Goal: Use online tool/utility: Utilize a website feature to perform a specific function

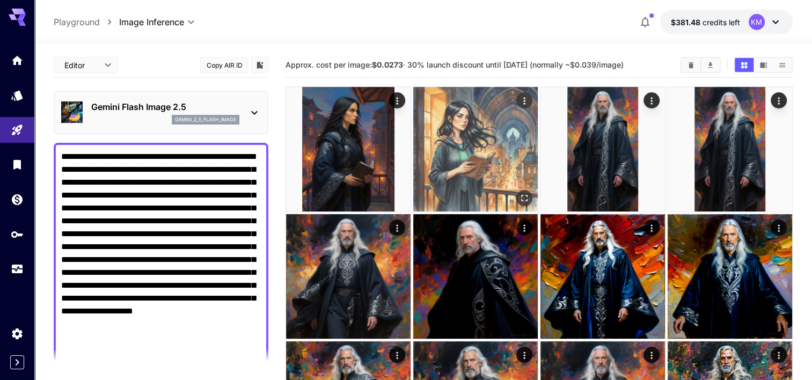
scroll to position [317, 0]
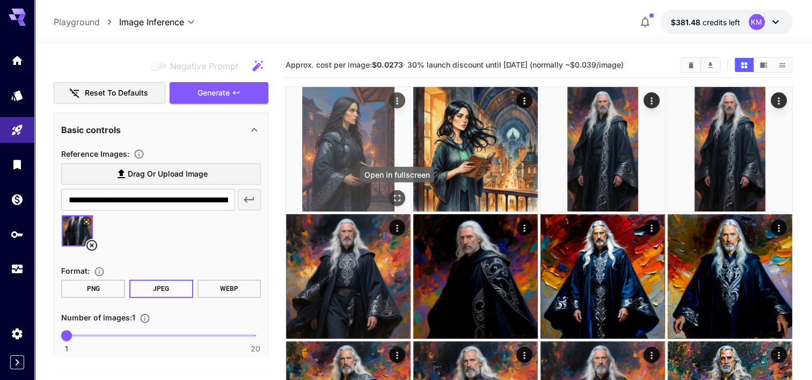
click at [402, 195] on icon "Open in fullscreen" at bounding box center [397, 198] width 11 height 11
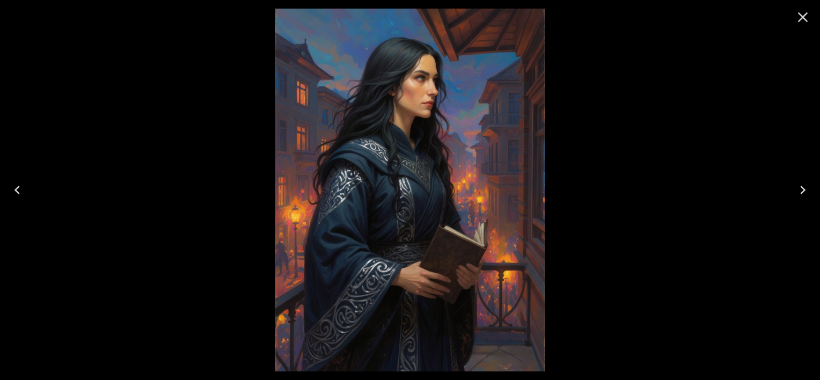
click at [796, 186] on icon "Next" at bounding box center [802, 189] width 17 height 17
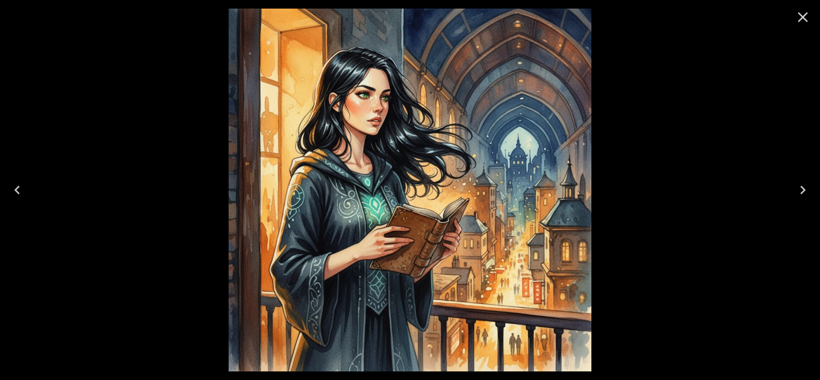
click at [17, 189] on icon "Previous" at bounding box center [17, 189] width 17 height 17
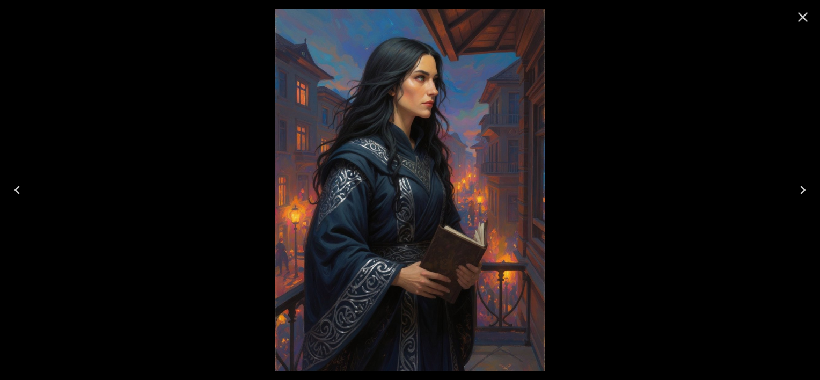
click at [800, 186] on icon "Next" at bounding box center [802, 189] width 17 height 17
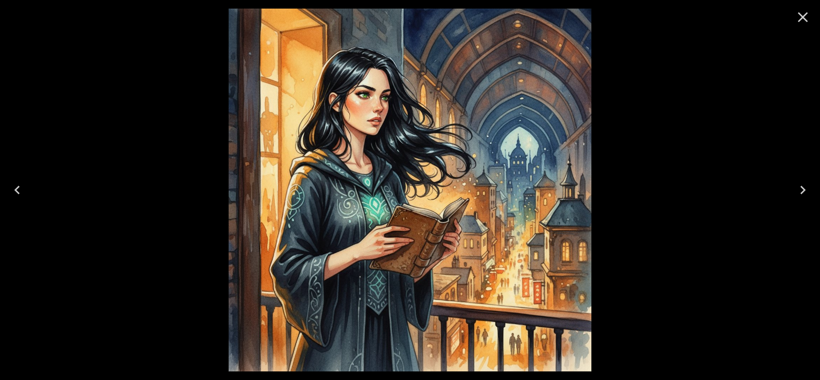
click at [11, 192] on icon "Previous" at bounding box center [17, 189] width 17 height 17
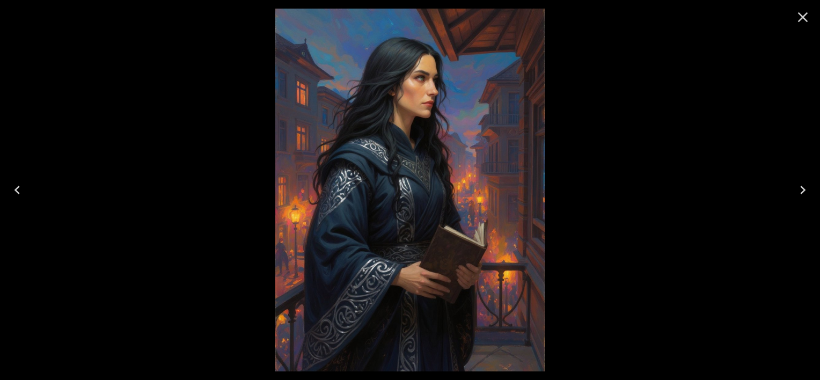
click at [807, 193] on icon "Next" at bounding box center [802, 189] width 17 height 17
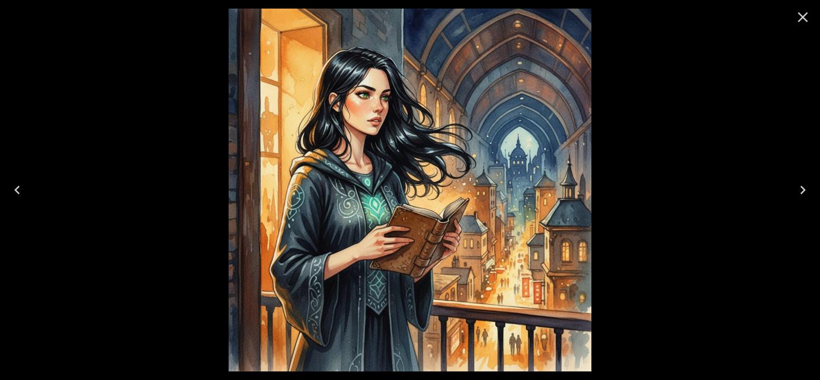
click at [807, 17] on icon "Close" at bounding box center [802, 17] width 17 height 17
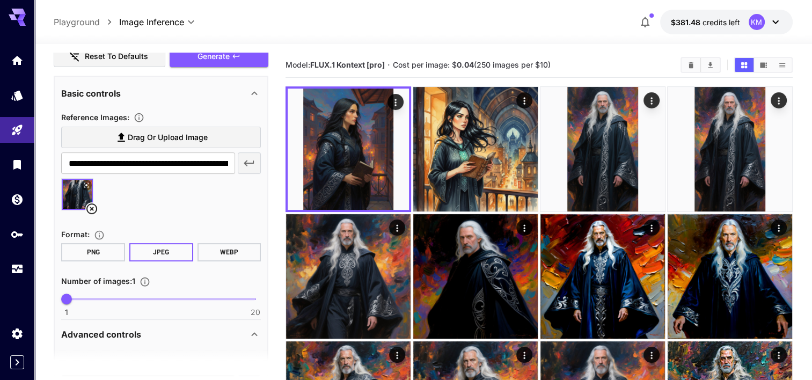
scroll to position [362, 0]
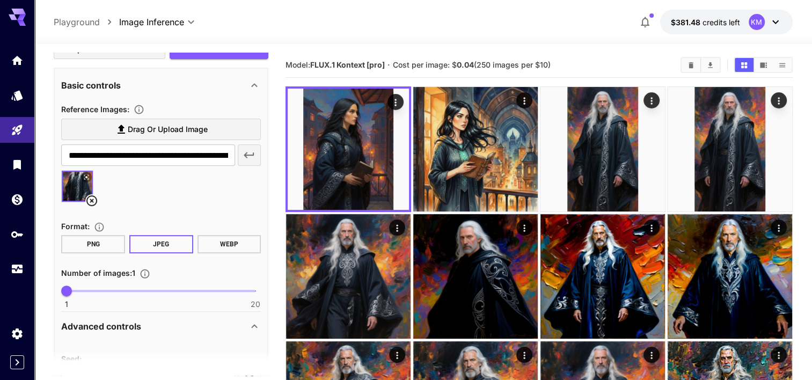
click at [92, 199] on icon at bounding box center [91, 200] width 11 height 11
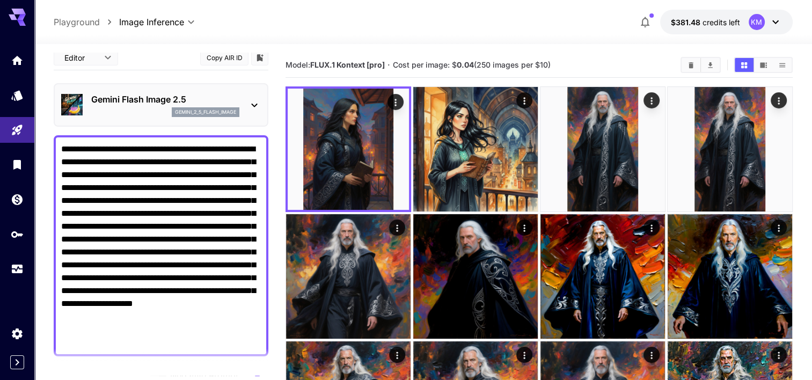
scroll to position [0, 0]
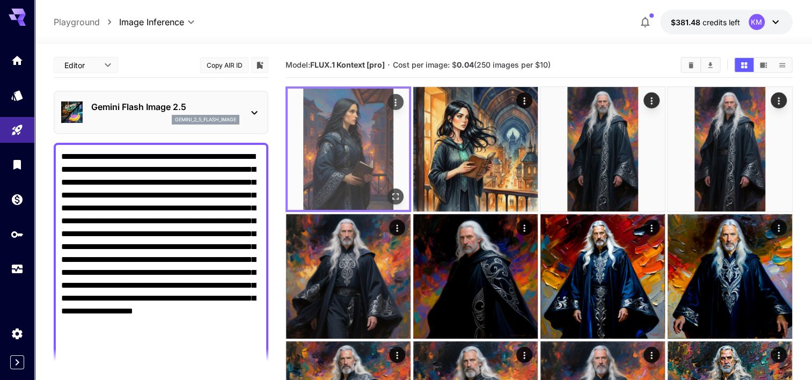
click at [393, 195] on icon "Open in fullscreen" at bounding box center [395, 196] width 11 height 11
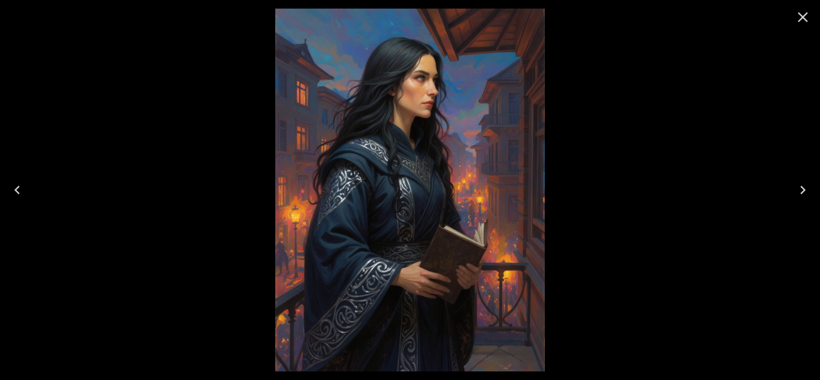
click at [807, 183] on icon "Next" at bounding box center [802, 189] width 17 height 17
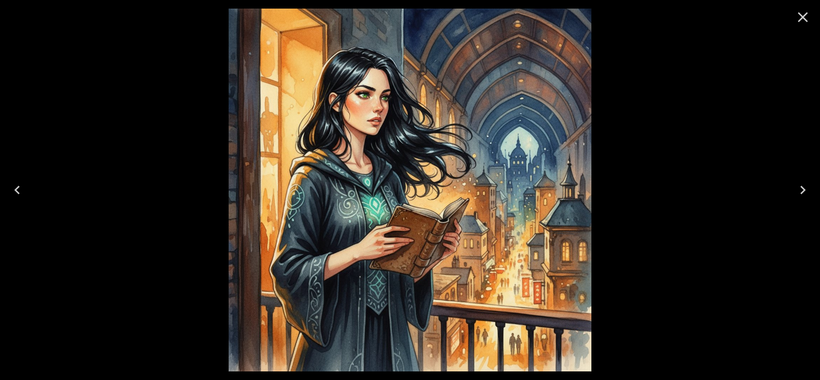
click at [21, 193] on icon "Previous" at bounding box center [17, 189] width 17 height 17
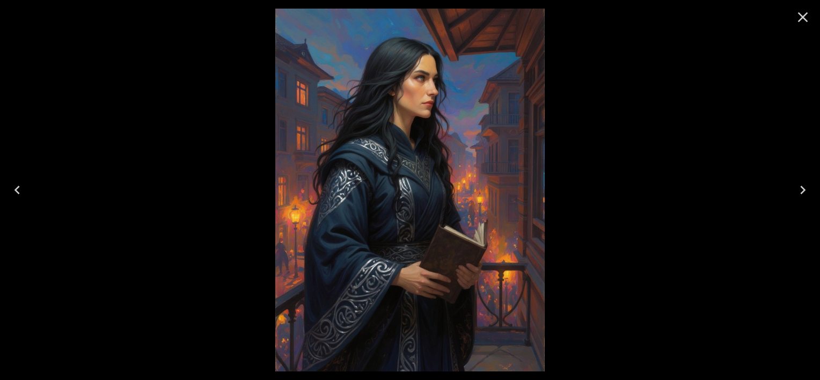
click at [805, 20] on icon "Close" at bounding box center [803, 17] width 10 height 10
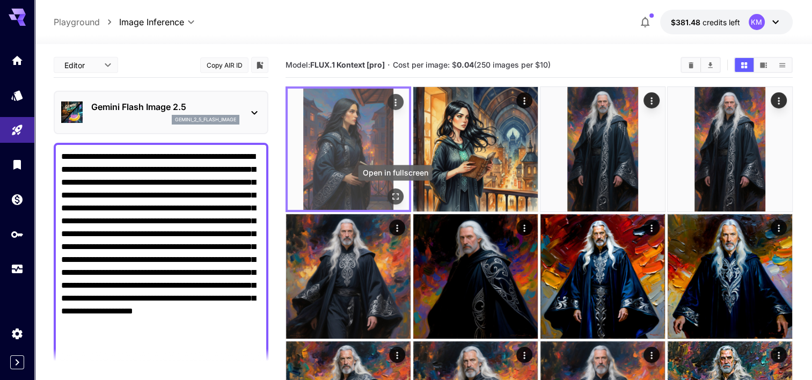
click at [396, 194] on icon "Open in fullscreen" at bounding box center [395, 196] width 11 height 11
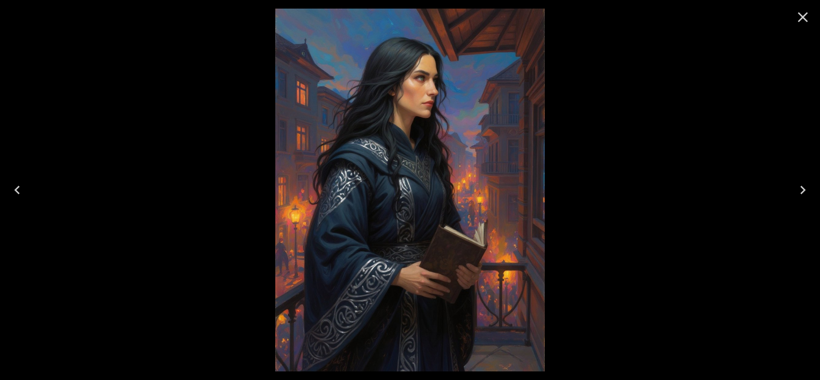
click at [800, 187] on icon "Next" at bounding box center [802, 189] width 17 height 17
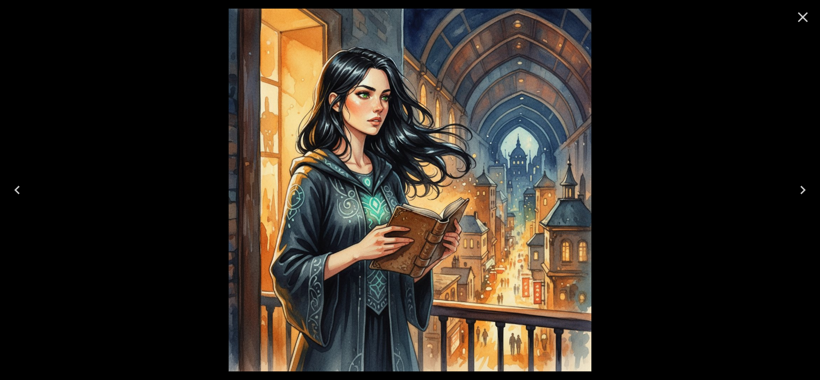
click at [805, 22] on icon "Close" at bounding box center [802, 17] width 17 height 17
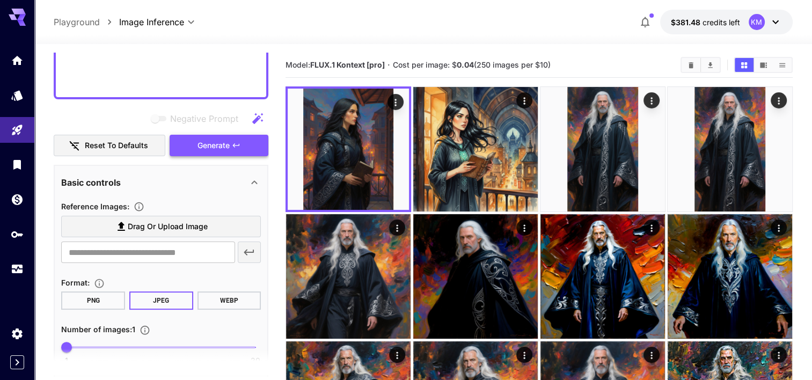
scroll to position [313, 0]
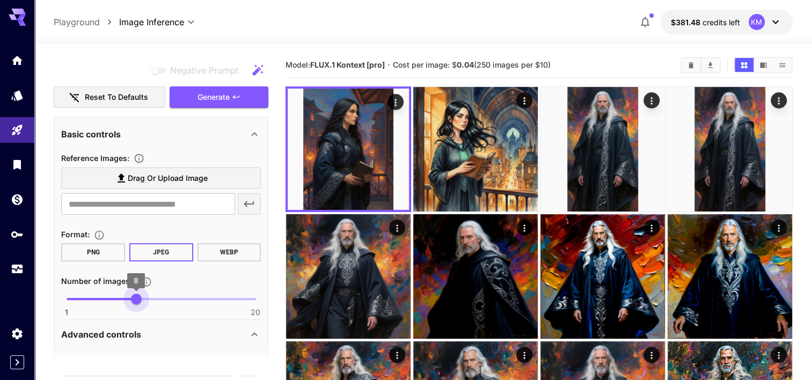
click at [135, 298] on span "1 20 8" at bounding box center [161, 299] width 189 height 16
type input "*"
drag, startPoint x: 123, startPoint y: 296, endPoint x: 107, endPoint y: 299, distance: 16.8
click at [107, 299] on span "5" at bounding box center [106, 298] width 11 height 11
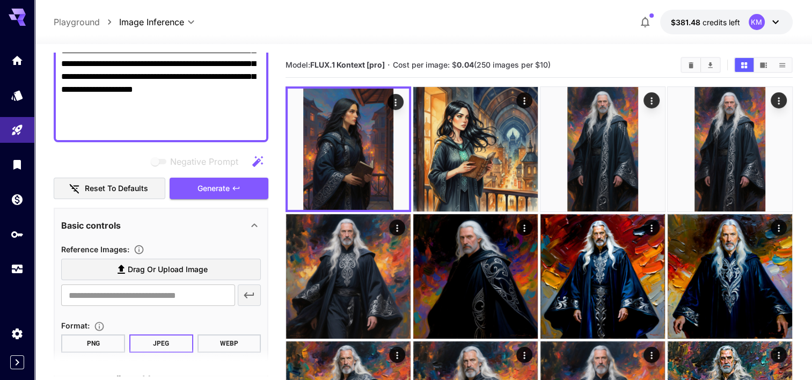
scroll to position [223, 0]
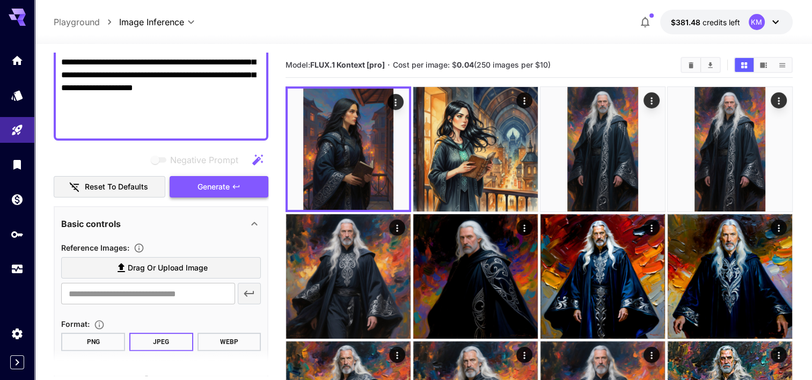
click at [223, 188] on span "Generate" at bounding box center [213, 186] width 32 height 13
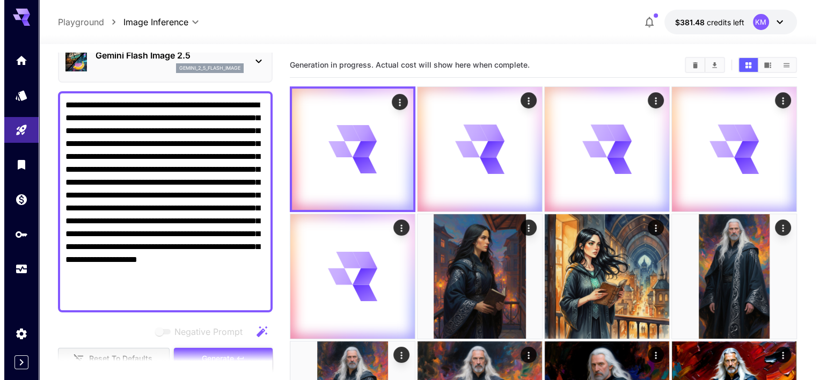
scroll to position [0, 0]
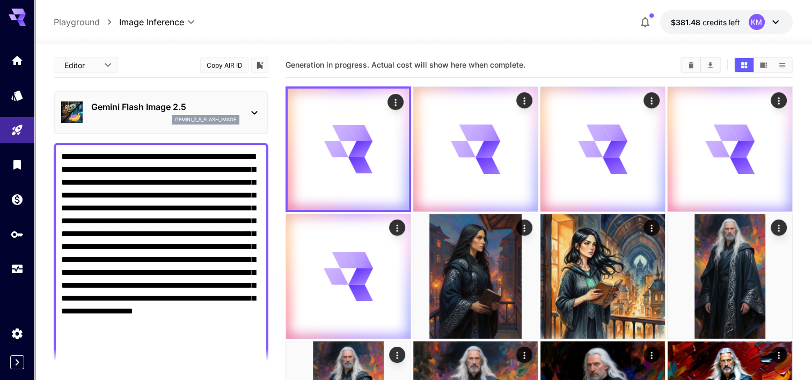
click at [182, 99] on div "Gemini Flash Image 2.5 gemini_2_5_flash_image" at bounding box center [161, 112] width 200 height 33
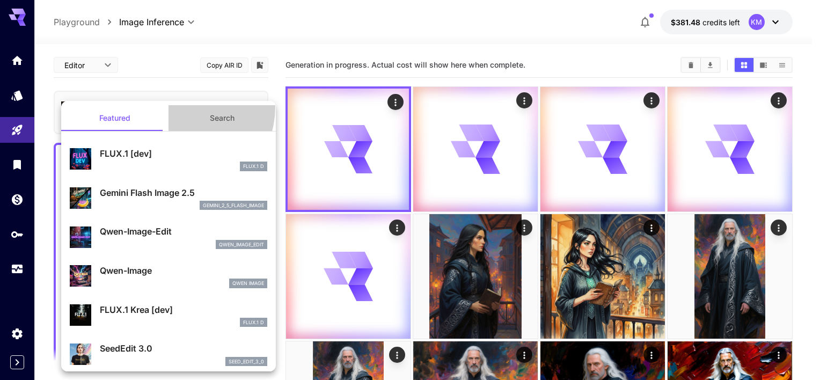
click at [181, 107] on button "Search" at bounding box center [221, 118] width 107 height 26
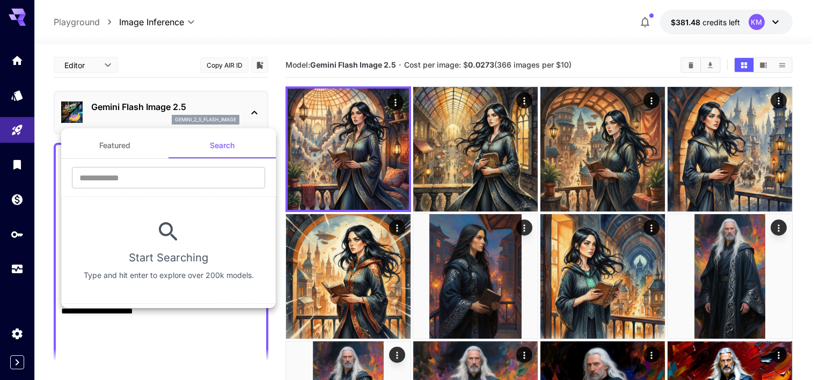
click at [186, 104] on div at bounding box center [410, 190] width 820 height 380
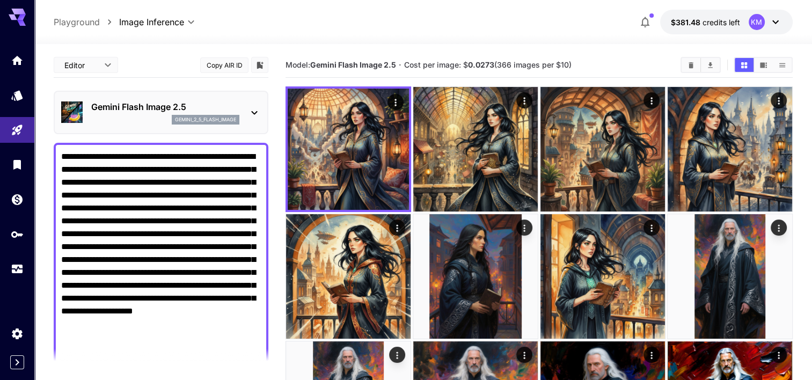
click at [186, 104] on p "Gemini Flash Image 2.5" at bounding box center [165, 106] width 148 height 13
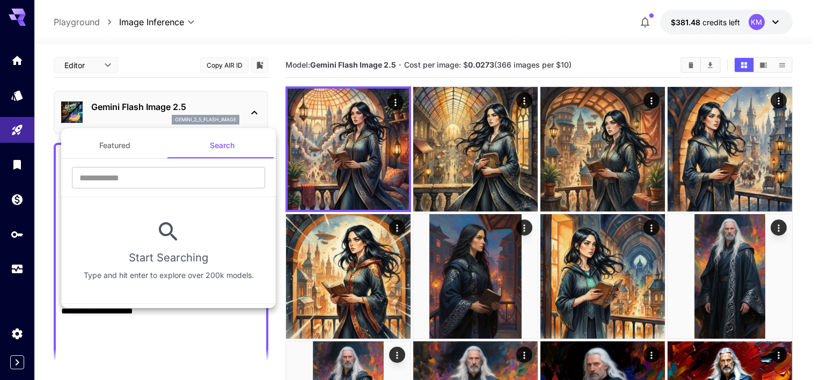
click at [121, 143] on button "Featured" at bounding box center [114, 145] width 107 height 26
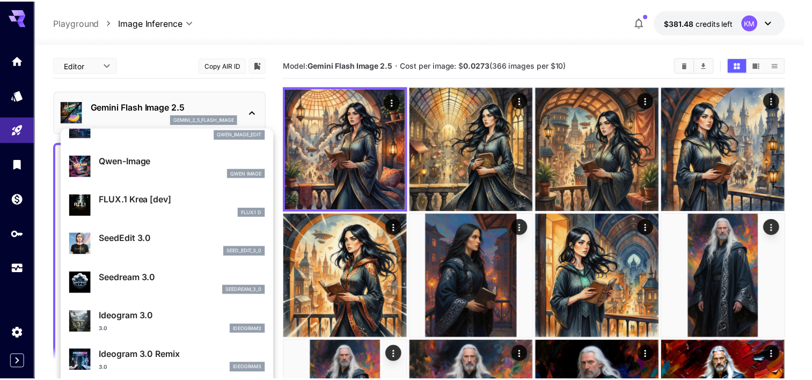
scroll to position [1, 0]
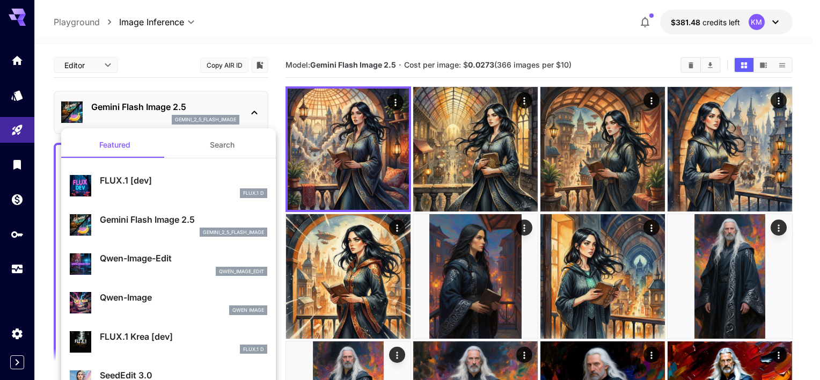
click at [174, 77] on div at bounding box center [410, 190] width 820 height 380
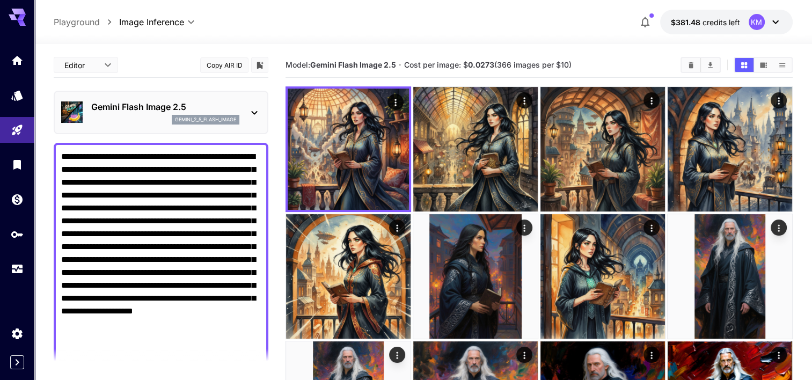
click at [144, 106] on p "Gemini Flash Image 2.5" at bounding box center [165, 106] width 148 height 13
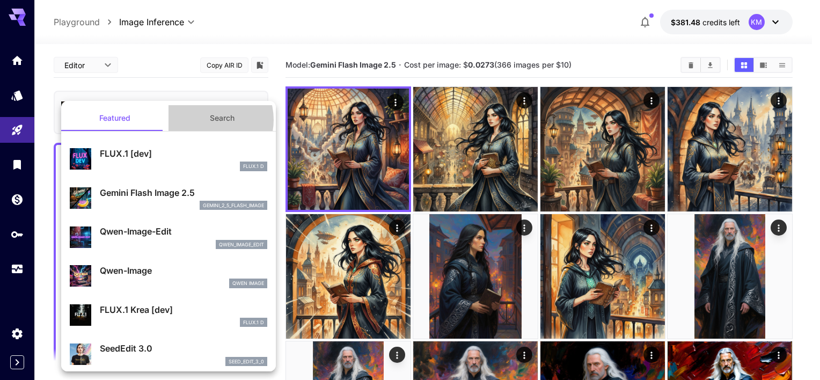
click at [204, 120] on button "Search" at bounding box center [221, 118] width 107 height 26
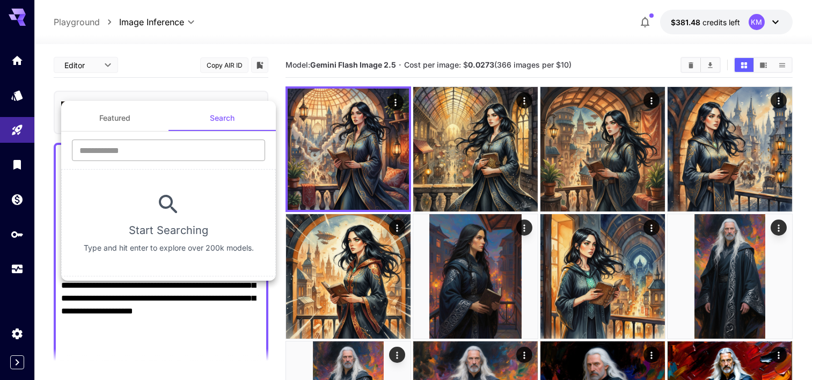
click at [153, 141] on input "text" at bounding box center [168, 149] width 193 height 21
type input "*******"
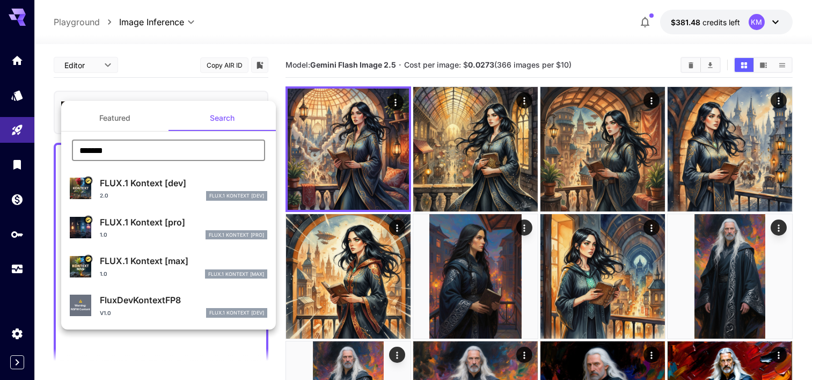
click at [185, 222] on p "FLUX.1 Kontext [pro]" at bounding box center [183, 222] width 167 height 13
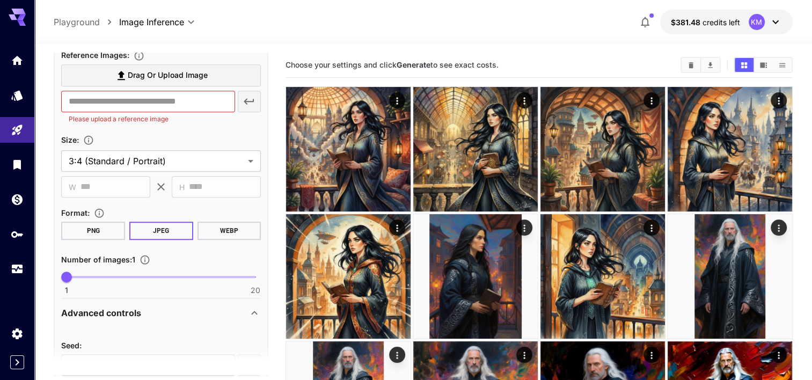
scroll to position [581, 0]
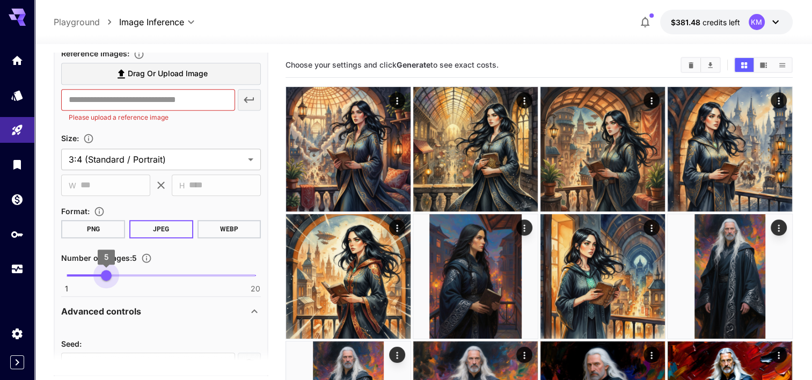
drag, startPoint x: 124, startPoint y: 271, endPoint x: 103, endPoint y: 274, distance: 21.6
click at [103, 274] on span "1 20 5" at bounding box center [161, 275] width 189 height 16
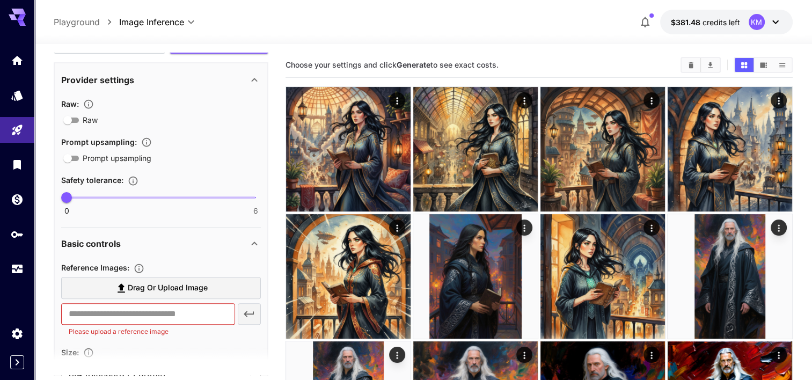
scroll to position [313, 0]
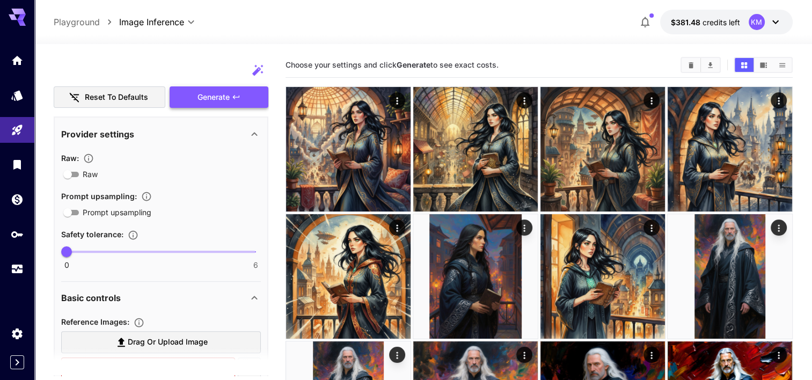
click at [234, 94] on icon "button" at bounding box center [236, 97] width 9 height 9
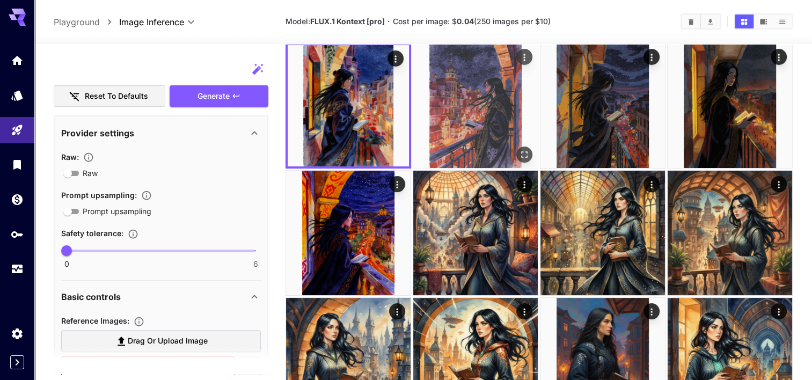
scroll to position [45, 0]
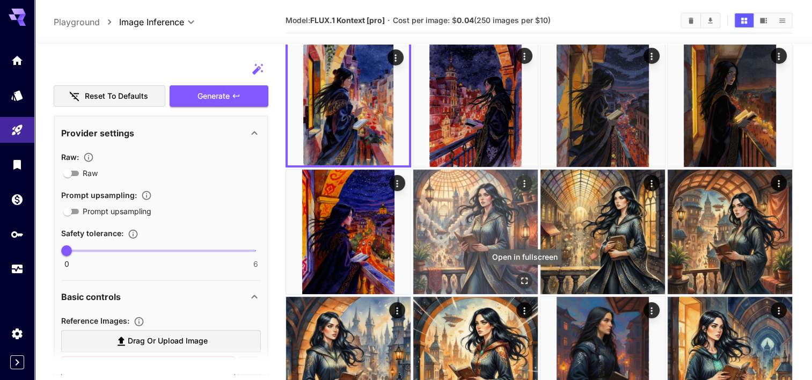
click at [525, 282] on icon "Open in fullscreen" at bounding box center [524, 280] width 11 height 11
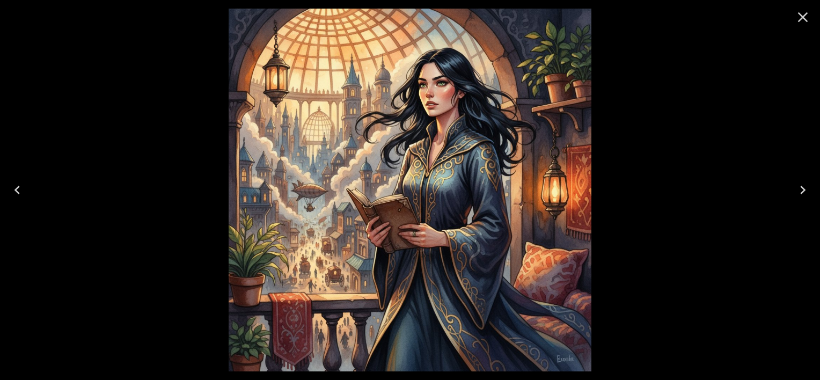
click at [795, 15] on icon "Close" at bounding box center [802, 17] width 17 height 17
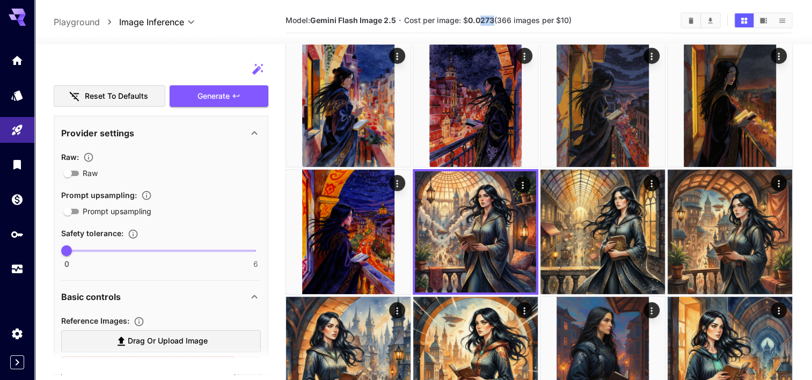
drag, startPoint x: 481, startPoint y: 21, endPoint x: 494, endPoint y: 21, distance: 12.9
click at [494, 21] on b "0.0273" at bounding box center [481, 20] width 26 height 9
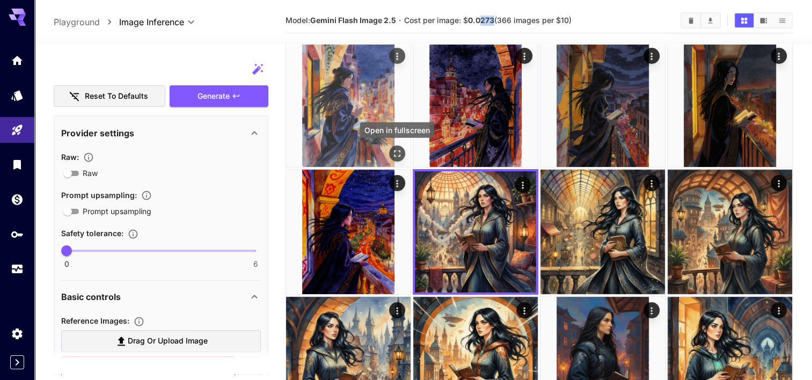
click at [394, 151] on icon "Open in fullscreen" at bounding box center [397, 153] width 6 height 6
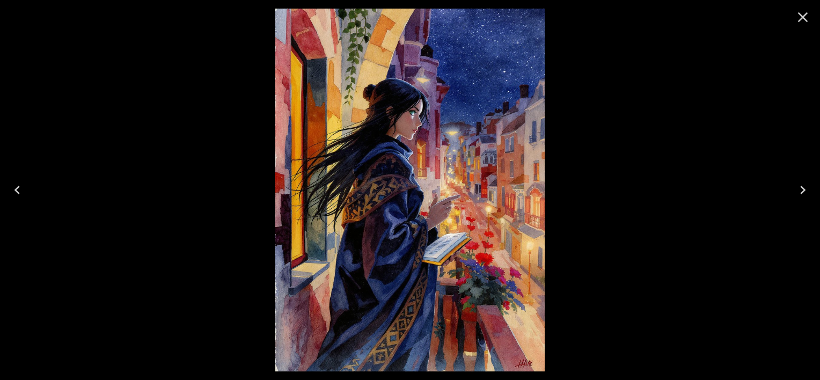
click at [801, 15] on icon "Close" at bounding box center [803, 17] width 10 height 10
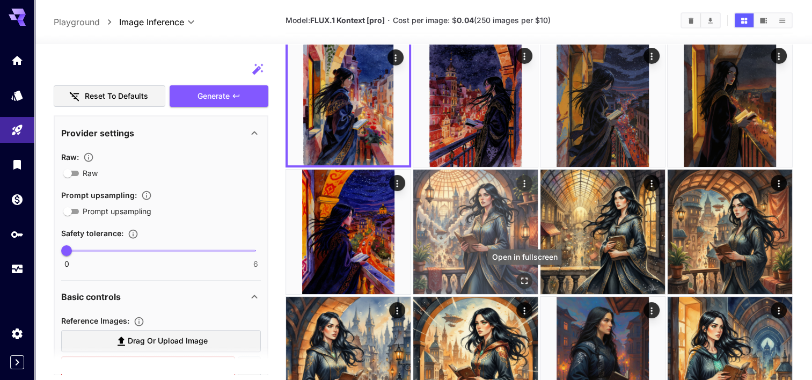
click at [521, 278] on icon "Open in fullscreen" at bounding box center [524, 280] width 11 height 11
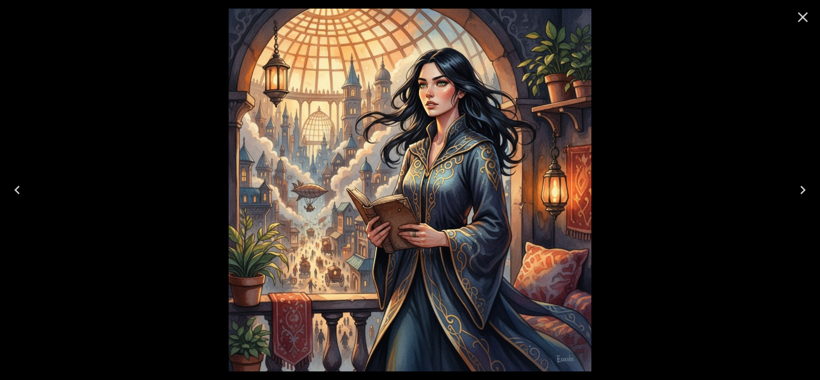
click at [801, 18] on icon "Close" at bounding box center [803, 17] width 10 height 10
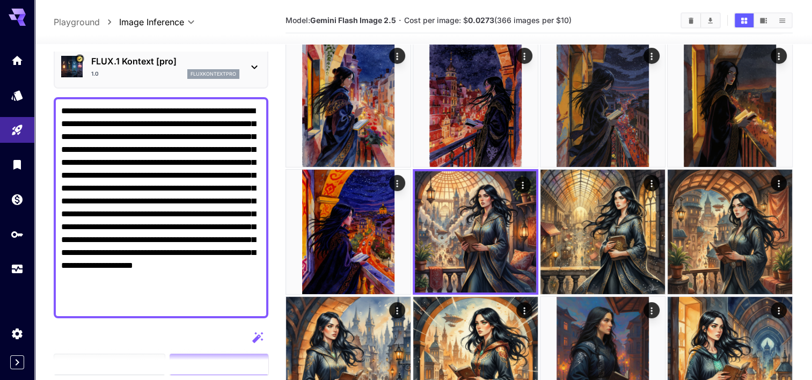
scroll to position [0, 0]
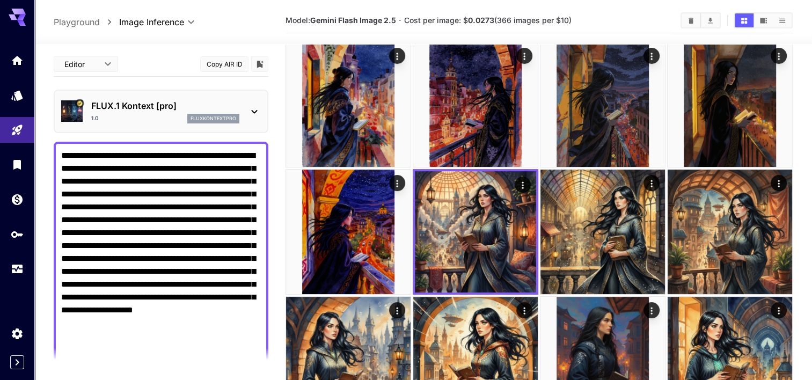
click at [159, 109] on p "FLUX.1 Kontext [pro]" at bounding box center [165, 105] width 148 height 13
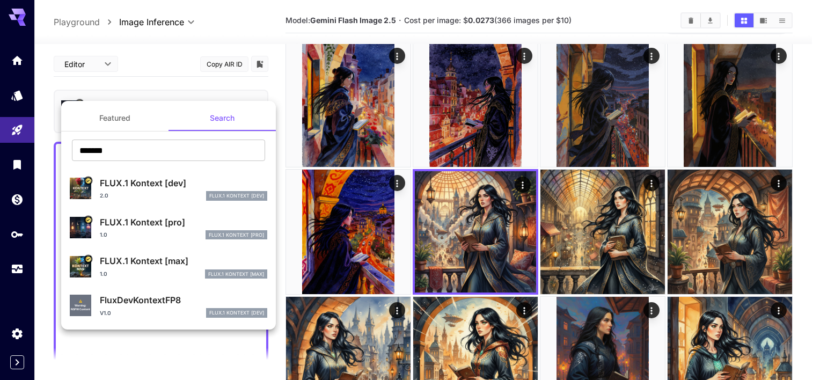
drag, startPoint x: 139, startPoint y: 129, endPoint x: 133, endPoint y: 127, distance: 6.3
click at [135, 128] on button "Featured" at bounding box center [114, 118] width 107 height 26
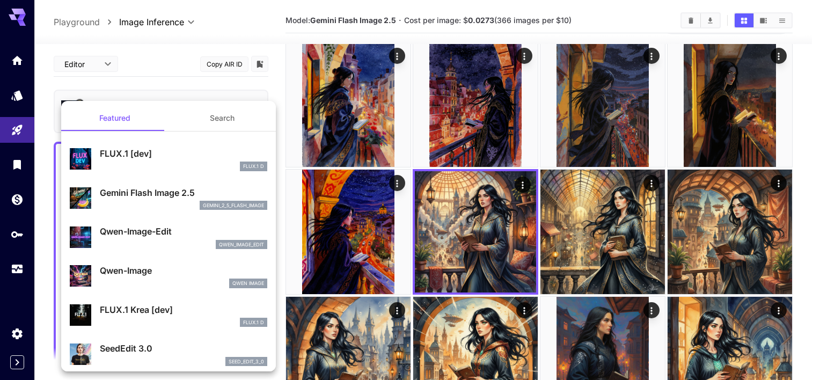
click at [166, 189] on p "Gemini Flash Image 2.5" at bounding box center [183, 192] width 167 height 13
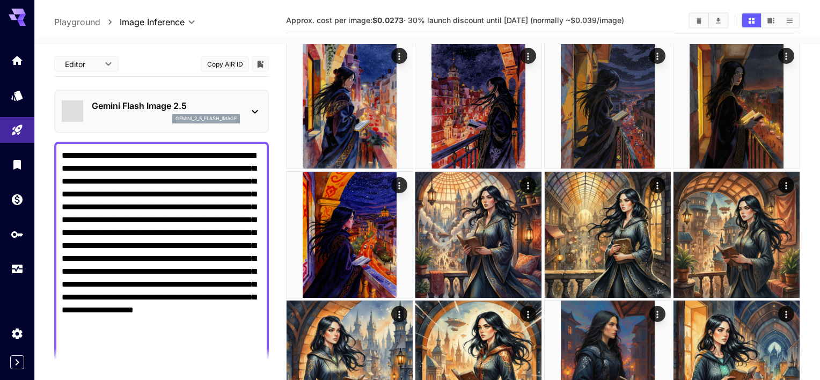
type input "*"
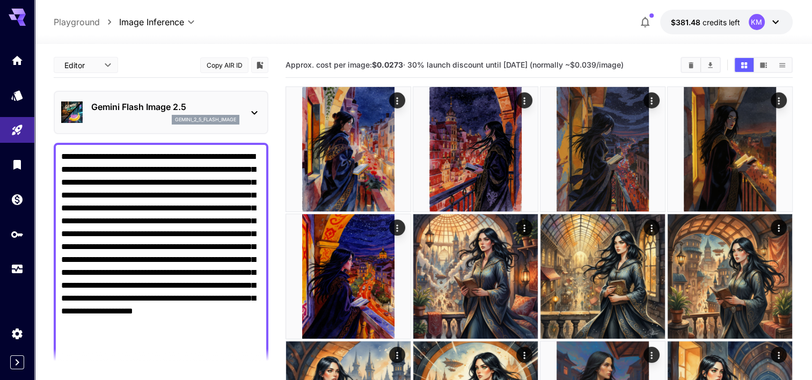
drag, startPoint x: 112, startPoint y: 182, endPoint x: 48, endPoint y: 146, distance: 73.5
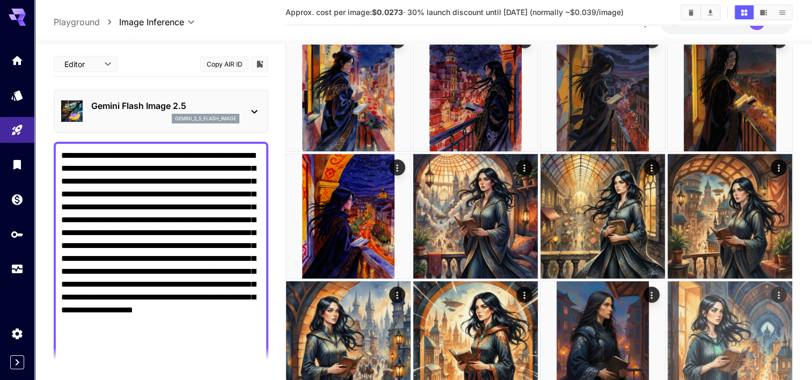
scroll to position [89, 0]
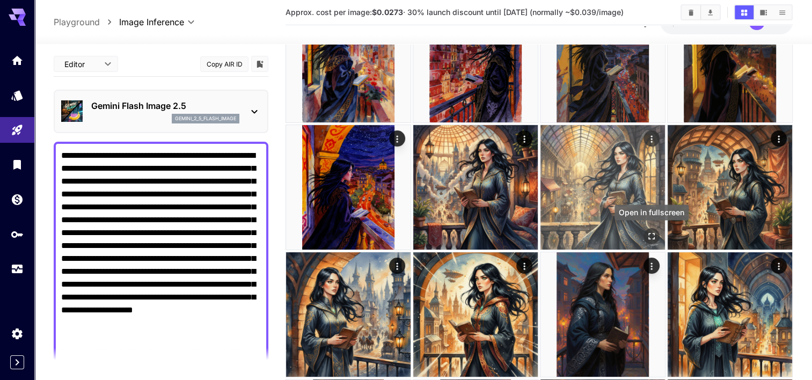
click at [654, 234] on icon "Open in fullscreen" at bounding box center [651, 236] width 6 height 6
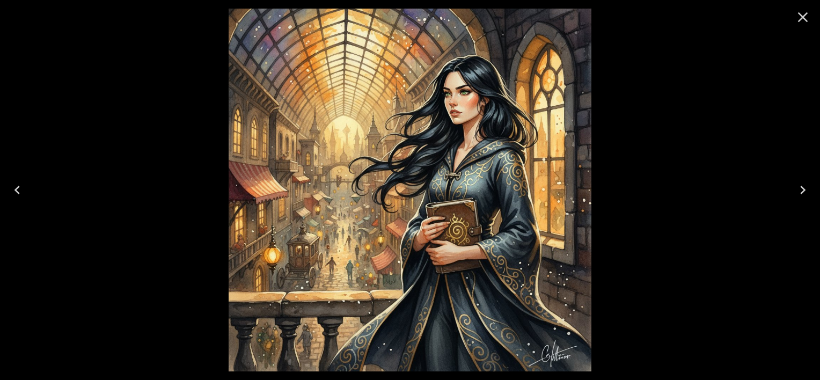
click at [799, 19] on icon "Close" at bounding box center [803, 17] width 10 height 10
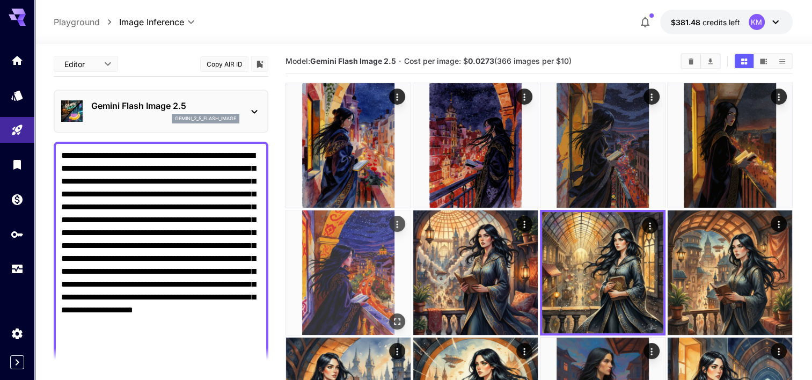
scroll to position [0, 0]
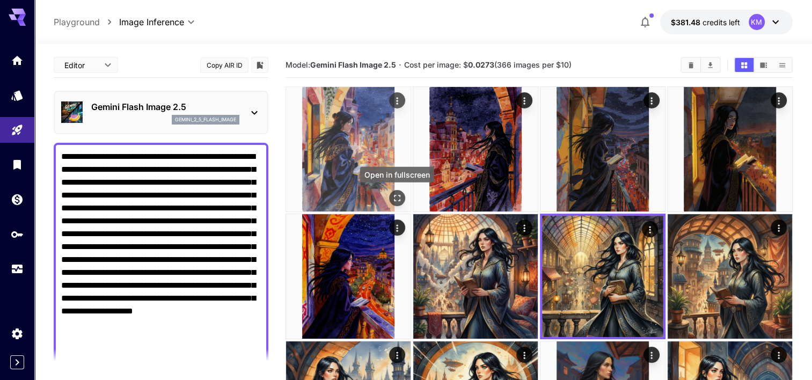
click at [399, 198] on icon "Open in fullscreen" at bounding box center [397, 198] width 11 height 11
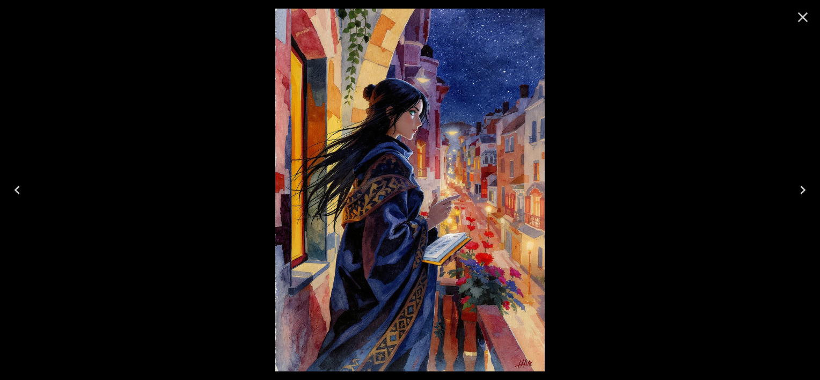
click at [807, 16] on icon "Close" at bounding box center [802, 17] width 17 height 17
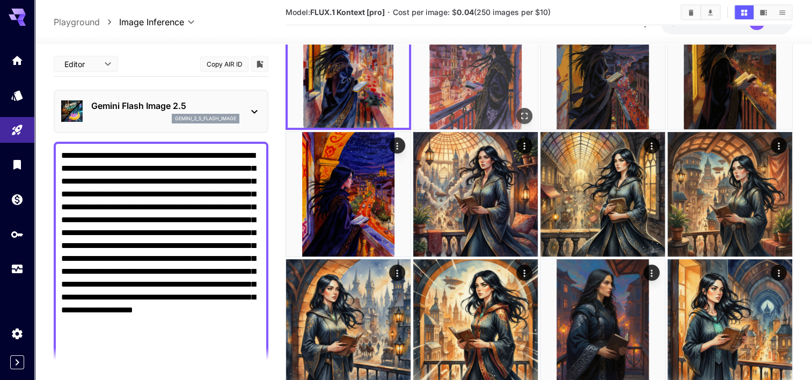
scroll to position [89, 0]
